Goal: Use online tool/utility: Utilize a website feature to perform a specific function

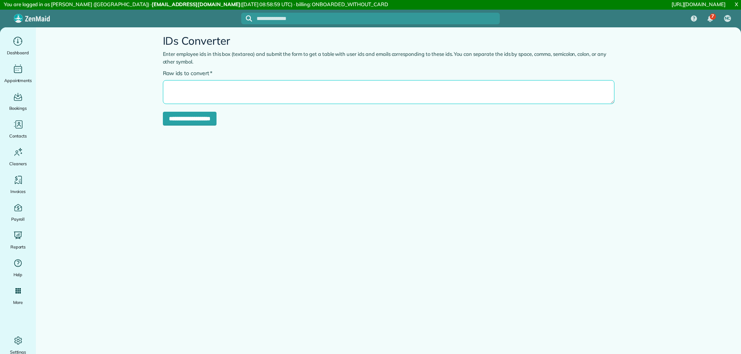
click at [202, 101] on textarea "* Raw ids to convert" at bounding box center [388, 92] width 451 height 24
paste textarea "******"
type textarea "******"
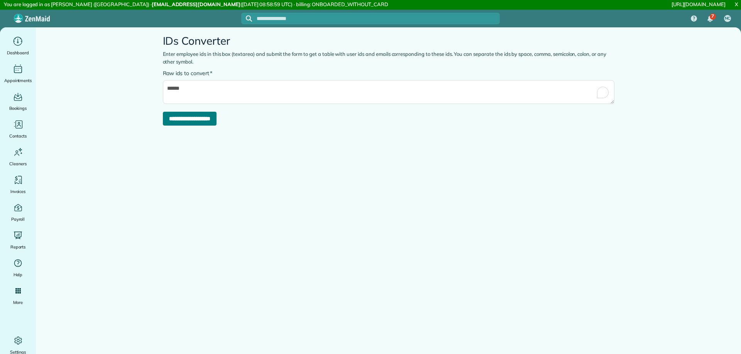
click at [192, 120] on input "**********" at bounding box center [190, 119] width 54 height 14
